Goal: Use online tool/utility: Utilize a website feature to perform a specific function

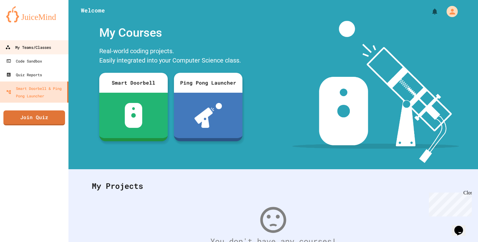
click at [68, 53] on link "My Teams/Classes" at bounding box center [34, 47] width 71 height 14
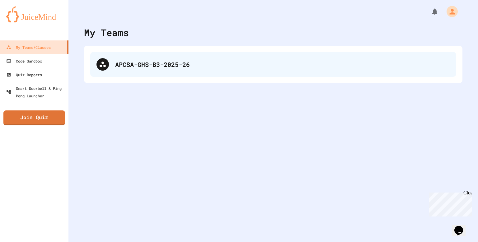
click at [123, 65] on div "APCSA-GHS-B3-2025-26" at bounding box center [282, 64] width 335 height 9
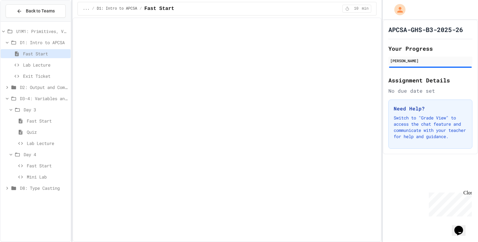
click at [43, 191] on span "D8: Type Casting" at bounding box center [44, 188] width 48 height 7
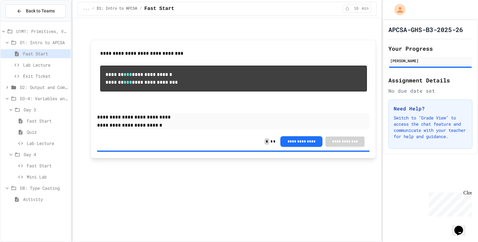
click at [45, 201] on span "Activity" at bounding box center [45, 199] width 45 height 7
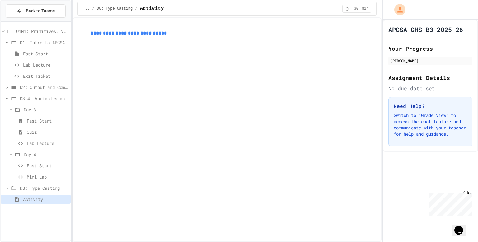
click at [130, 35] on link "**********" at bounding box center [129, 33] width 76 height 5
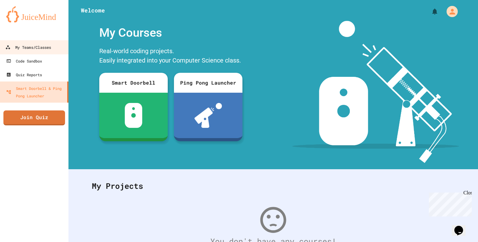
click at [48, 40] on div at bounding box center [34, 34] width 68 height 12
click at [48, 43] on link "My Teams/Classes" at bounding box center [34, 47] width 71 height 14
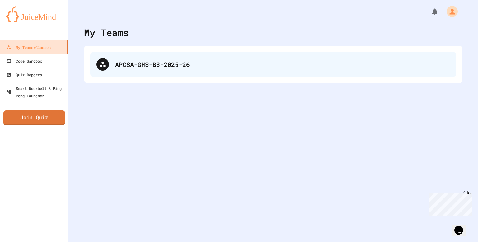
click at [116, 71] on div "APCSA-GHS-B3-2025-26" at bounding box center [273, 64] width 366 height 25
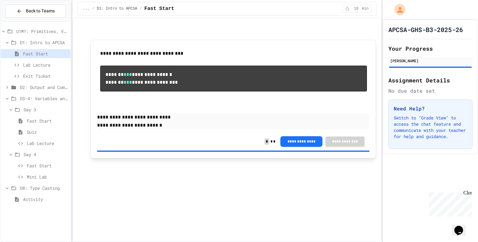
click at [26, 17] on div "Back to Teams" at bounding box center [36, 11] width 70 height 21
click at [29, 15] on button "Back to Teams" at bounding box center [36, 10] width 60 height 13
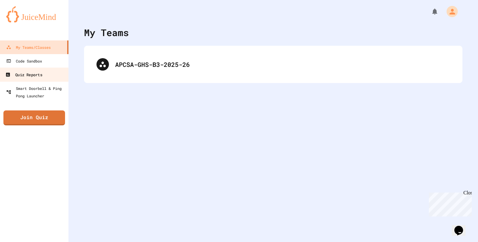
click at [25, 73] on div "Quiz Reports" at bounding box center [23, 75] width 37 height 8
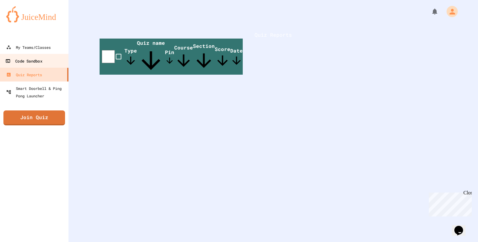
click at [35, 65] on link "Code Sandbox" at bounding box center [34, 61] width 71 height 14
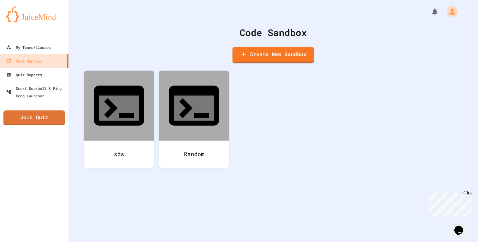
click at [279, 49] on link "Create New Sandbox" at bounding box center [274, 55] width 82 height 17
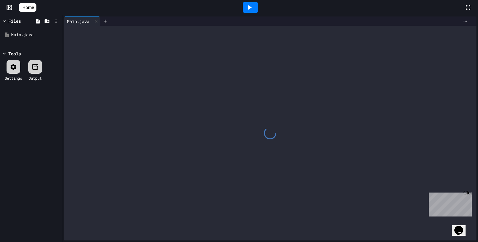
click at [196, 182] on div at bounding box center [270, 133] width 413 height 215
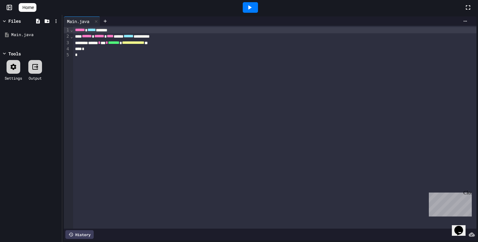
click at [195, 48] on div "*" at bounding box center [274, 49] width 403 height 6
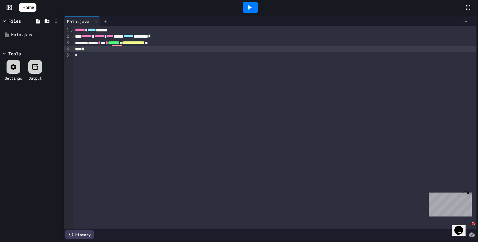
click at [193, 43] on div "**********" at bounding box center [274, 43] width 403 height 6
